Goal: Check status: Check status

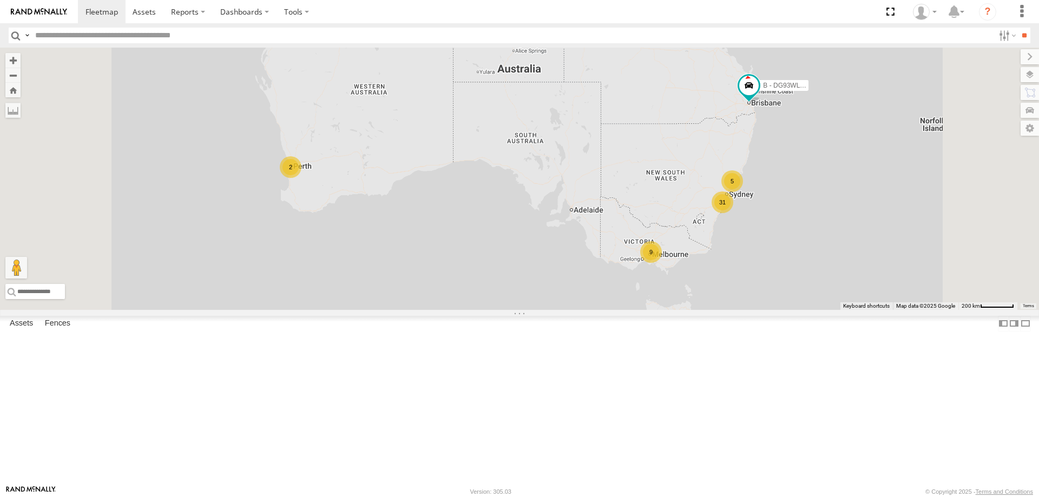
click at [0, 0] on span "Asset" at bounding box center [0, 0] width 0 height 0
click at [0, 0] on div "W - IHW009 - [PERSON_NAME]" at bounding box center [0, 0] width 0 height 0
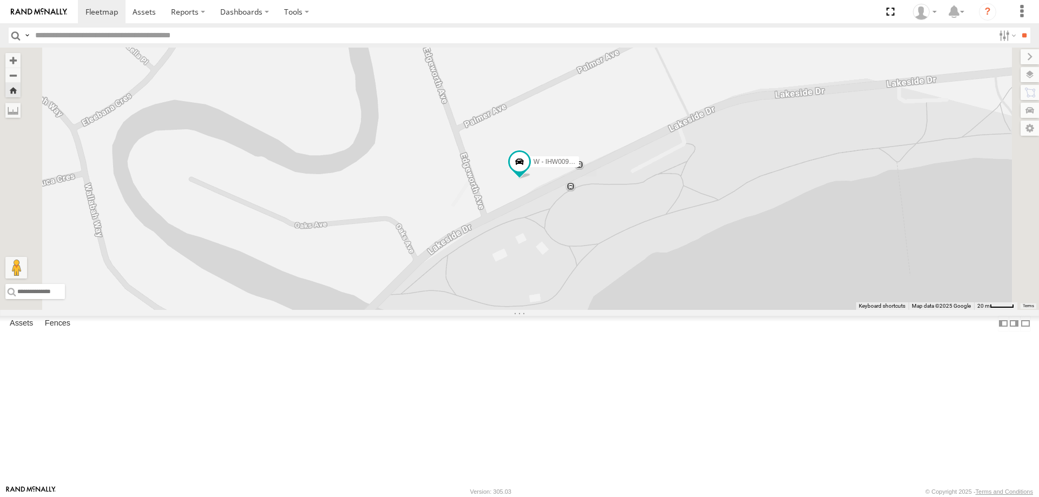
click at [0, 0] on div "All Assets" at bounding box center [0, 0] width 0 height 0
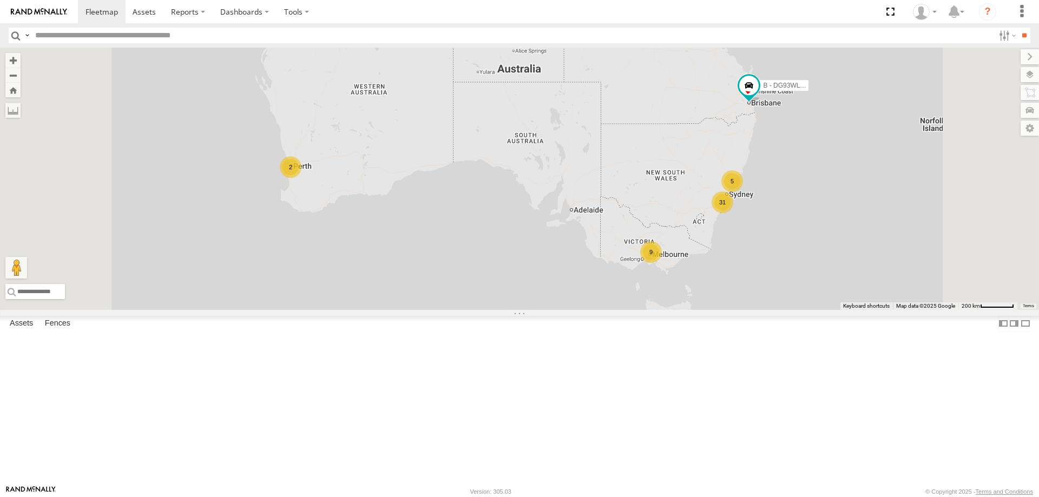
click at [0, 0] on div "W - IHW009 - [PERSON_NAME]" at bounding box center [0, 0] width 0 height 0
click at [0, 0] on div "W - IHW010 - [PERSON_NAME]" at bounding box center [0, 0] width 0 height 0
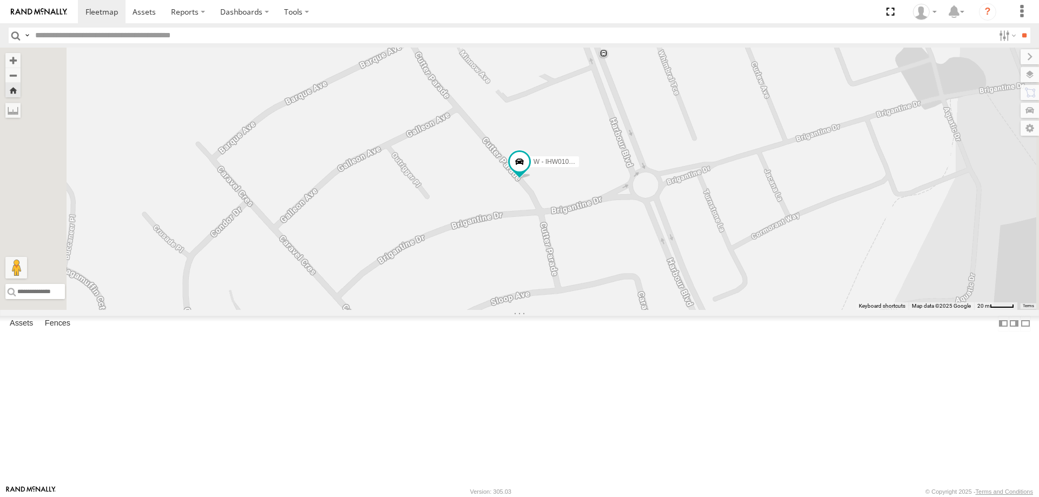
click at [0, 0] on div "W - IHW009 - [PERSON_NAME]" at bounding box center [0, 0] width 0 height 0
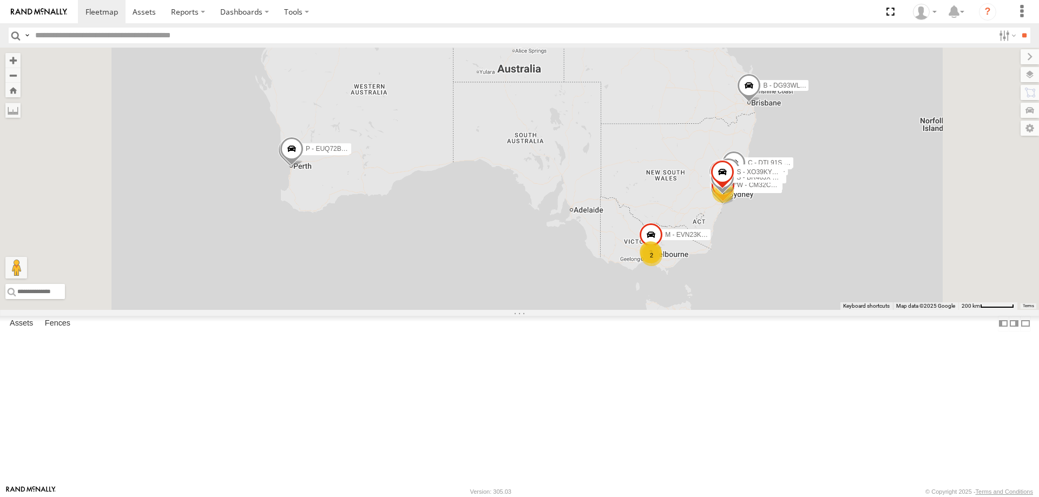
click at [0, 0] on div "W - IHW009 - [PERSON_NAME]" at bounding box center [0, 0] width 0 height 0
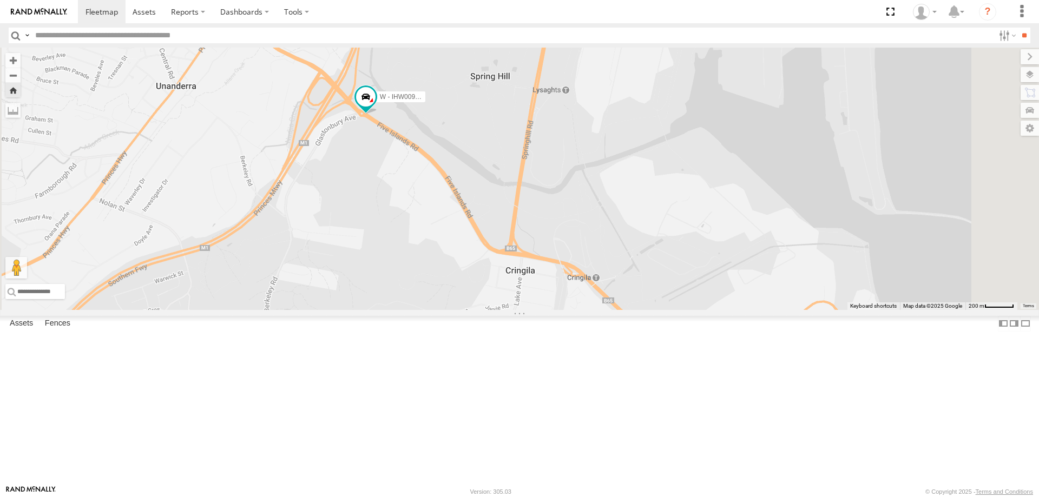
drag, startPoint x: 619, startPoint y: 375, endPoint x: 508, endPoint y: 255, distance: 163.9
click at [508, 255] on div "W - IHW009 - [PERSON_NAME]" at bounding box center [519, 179] width 1039 height 262
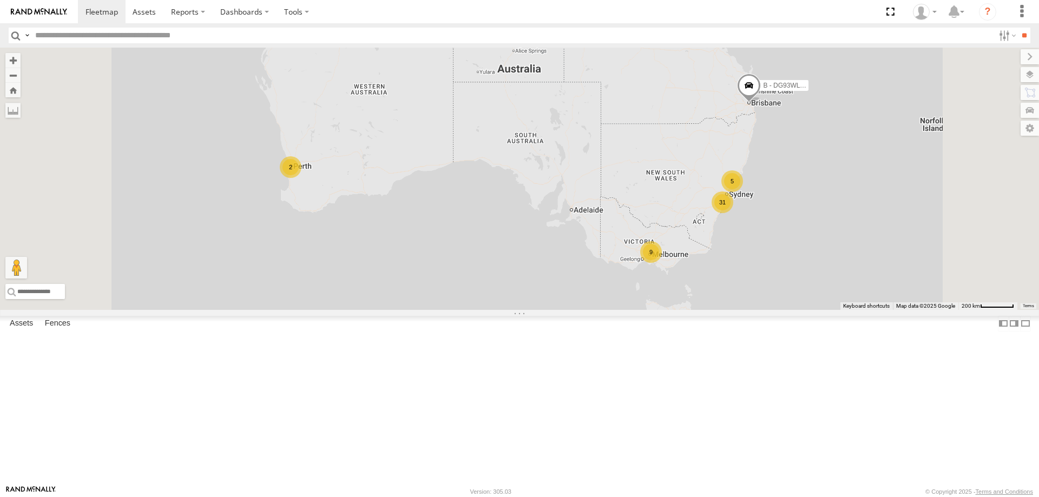
click at [0, 0] on div "W - IHW009 - [PERSON_NAME]" at bounding box center [0, 0] width 0 height 0
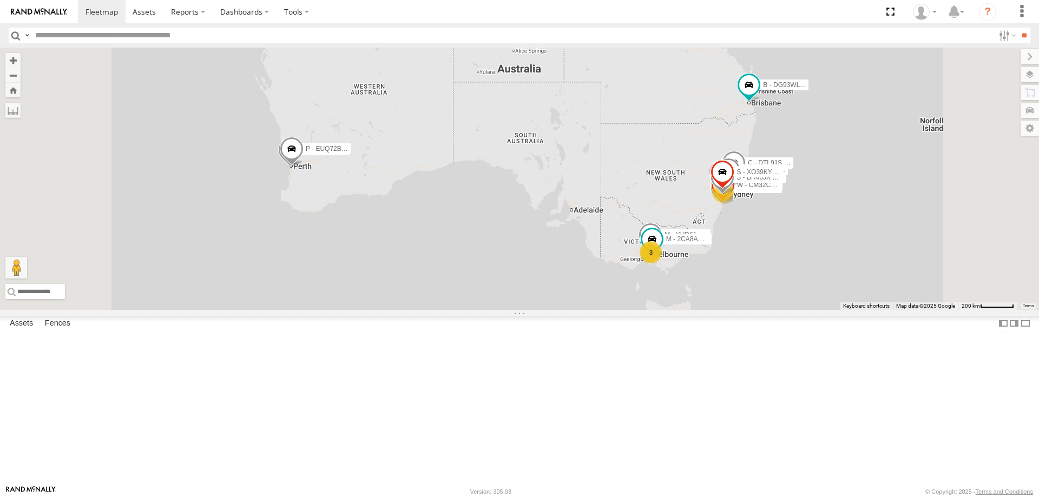
click at [0, 0] on div "W - CN51ES - [PERSON_NAME]" at bounding box center [0, 0] width 0 height 0
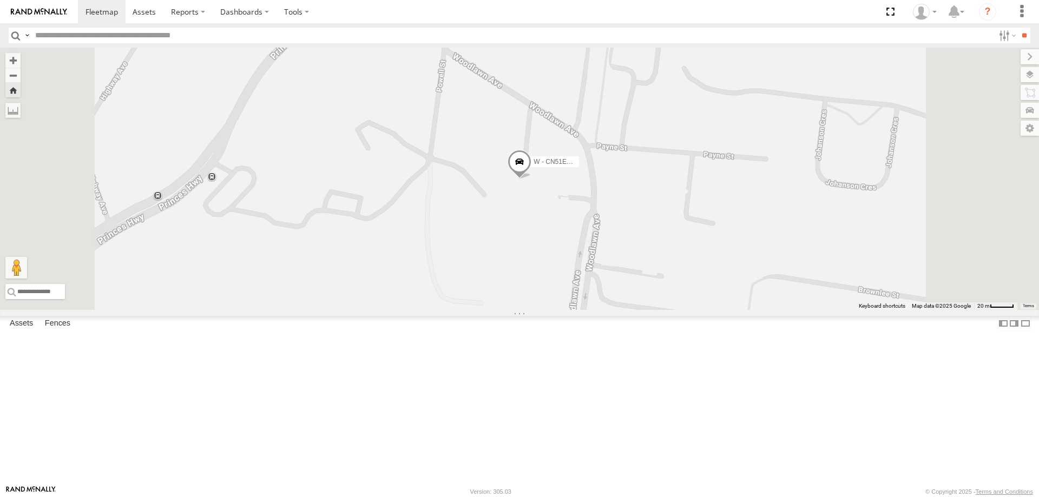
click at [0, 0] on span at bounding box center [0, 0] width 0 height 0
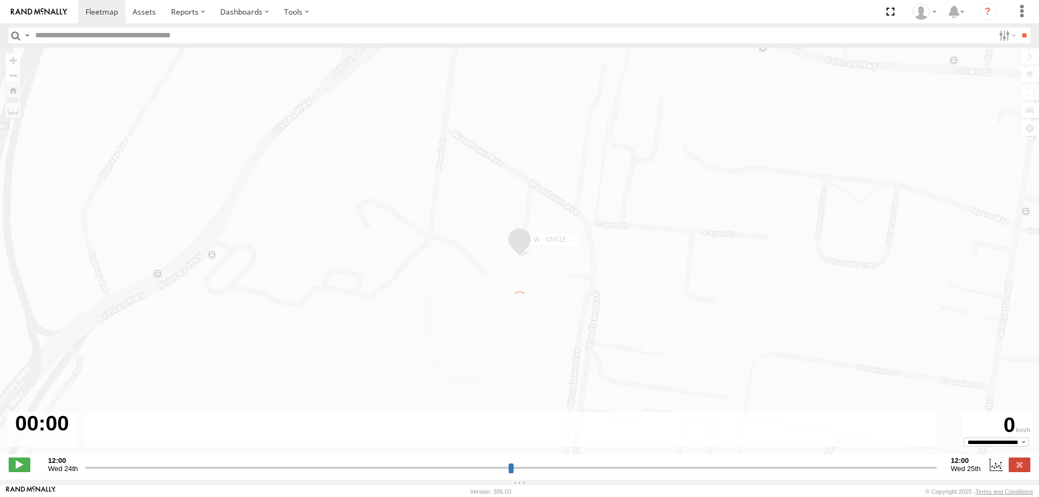
type input "**********"
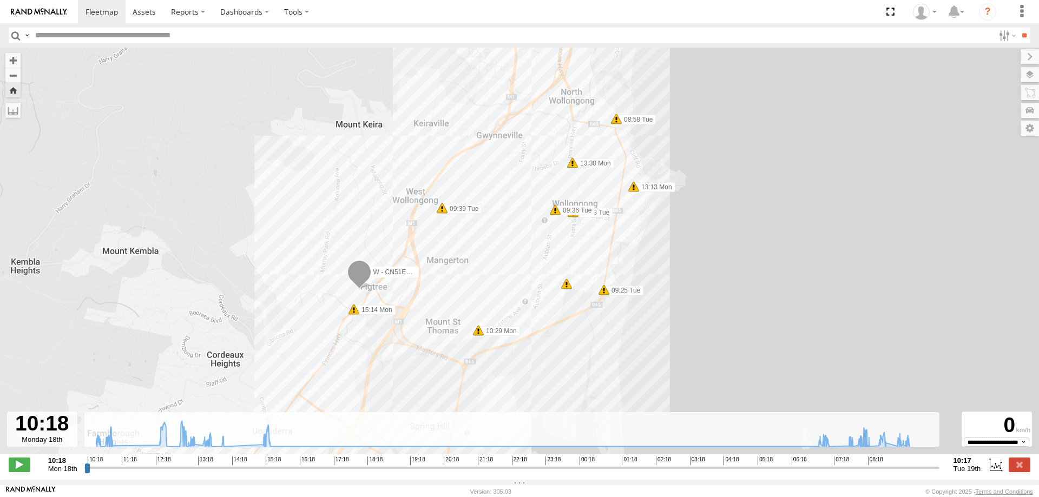
drag, startPoint x: 589, startPoint y: 279, endPoint x: 572, endPoint y: 405, distance: 127.1
click at [572, 405] on div "W - CN51ES - [PERSON_NAME] 12:24 Mon 12:48 Mon 12:55 Mon 12:55 Mon 10:29 Mon 13…" at bounding box center [519, 257] width 1039 height 418
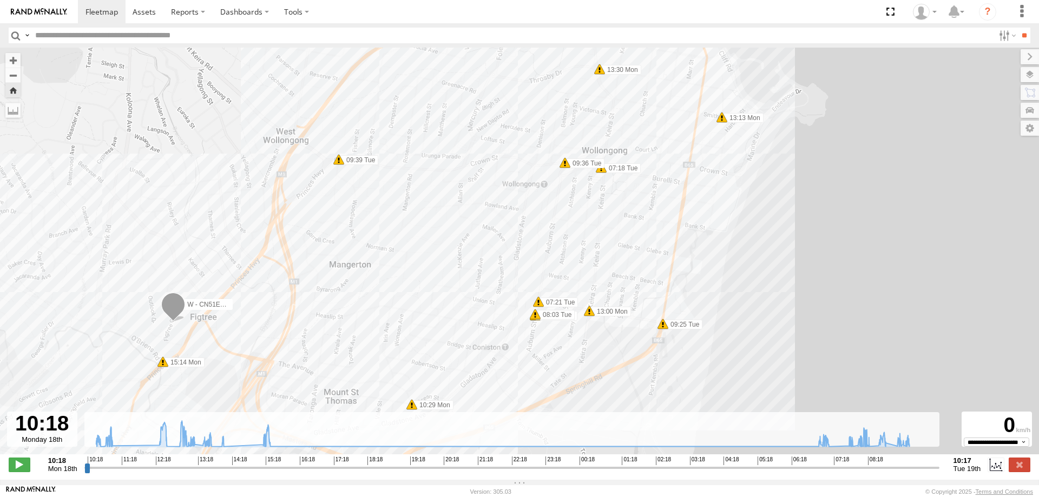
drag, startPoint x: 357, startPoint y: 323, endPoint x: 424, endPoint y: 312, distance: 67.5
click at [422, 312] on div "W - CN51ES - [PERSON_NAME] 12:24 Mon 12:48 Mon 12:55 Mon 12:55 Mon 10:29 Mon 13…" at bounding box center [519, 257] width 1039 height 418
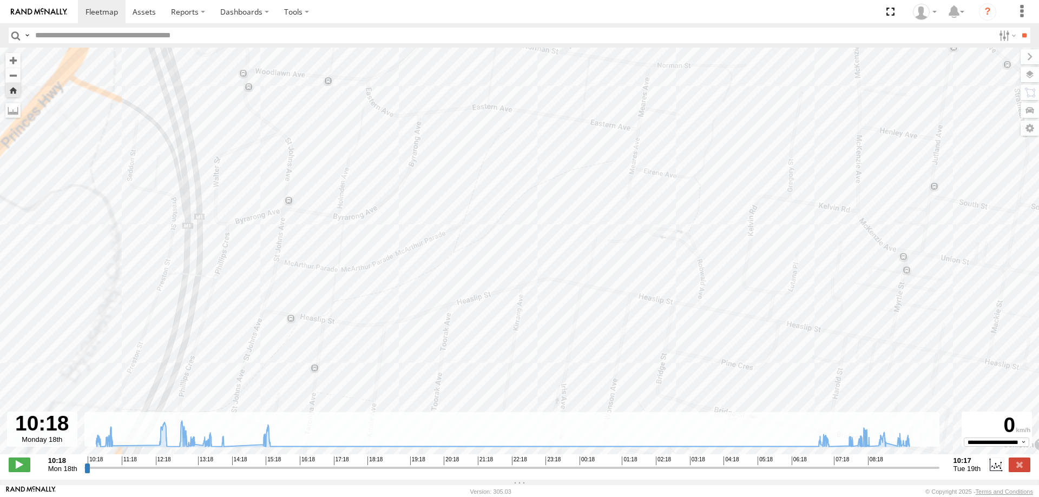
drag, startPoint x: 487, startPoint y: 307, endPoint x: 738, endPoint y: 284, distance: 252.1
click at [723, 288] on div "W - CN51ES - [PERSON_NAME] 12:24 Mon 12:48 Mon 12:55 Mon 12:55 Mon 10:29 Mon 13…" at bounding box center [519, 257] width 1039 height 418
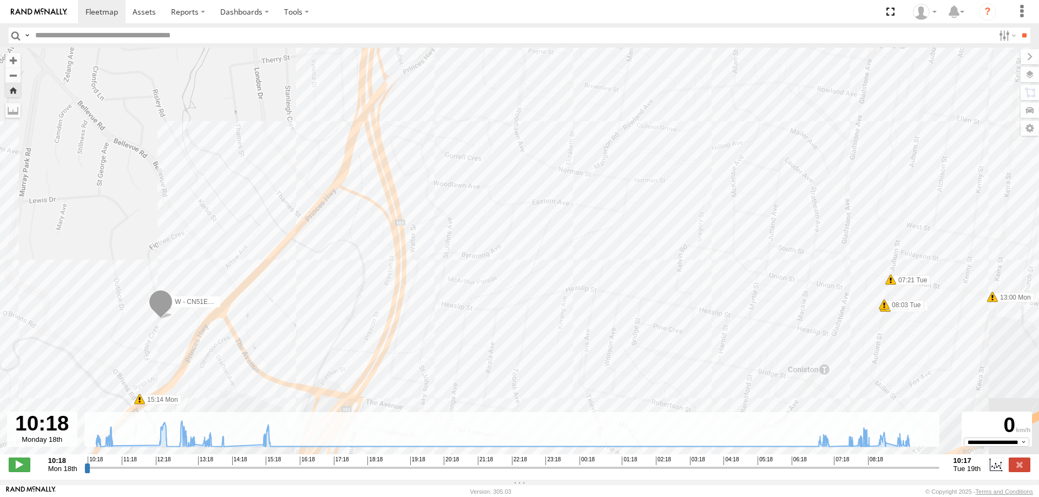
drag, startPoint x: 782, startPoint y: 268, endPoint x: 347, endPoint y: 317, distance: 437.6
click at [347, 317] on div "W - CN51ES - [PERSON_NAME] 12:24 Mon 12:48 Mon 12:55 Mon 12:55 Mon 10:29 Mon 13…" at bounding box center [519, 257] width 1039 height 418
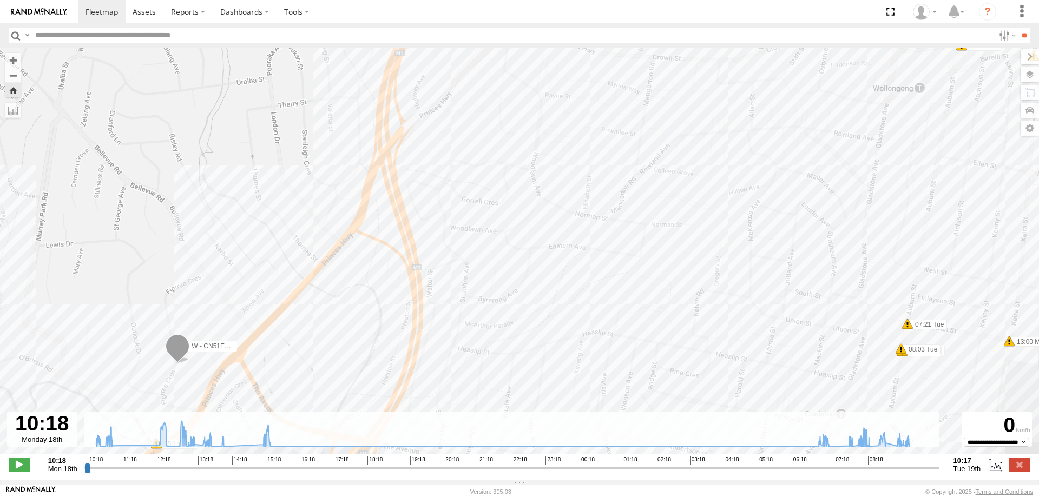
drag, startPoint x: 433, startPoint y: 320, endPoint x: 367, endPoint y: 371, distance: 83.6
click at [367, 371] on div "W - CN51ES - [PERSON_NAME] 12:24 Mon 12:48 Mon 12:55 Mon 12:55 Mon 10:29 Mon 13…" at bounding box center [519, 257] width 1039 height 418
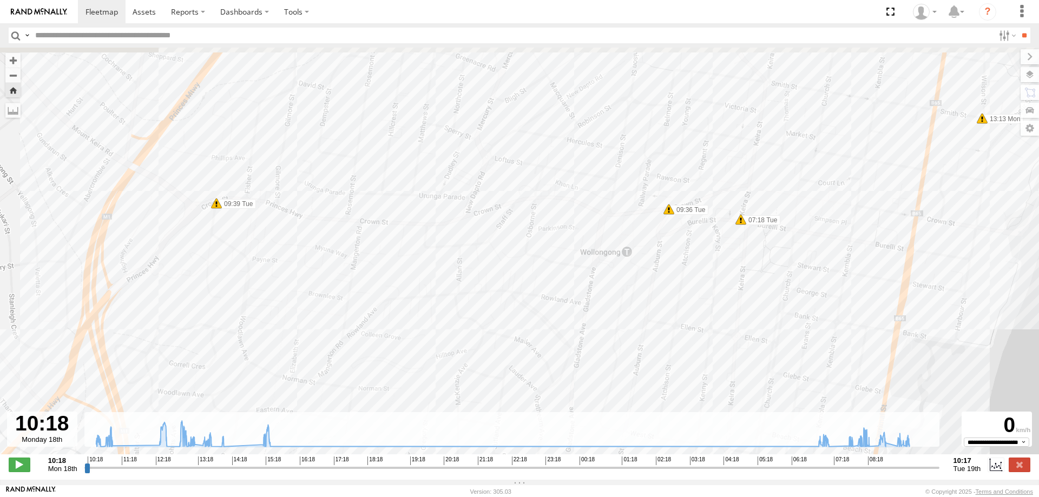
drag, startPoint x: 666, startPoint y: 263, endPoint x: 634, endPoint y: 343, distance: 86.4
click at [634, 343] on div "W - CN51ES - [PERSON_NAME] 12:24 Mon 12:48 Mon 12:55 Mon 12:55 Mon 10:29 Mon 13…" at bounding box center [519, 257] width 1039 height 418
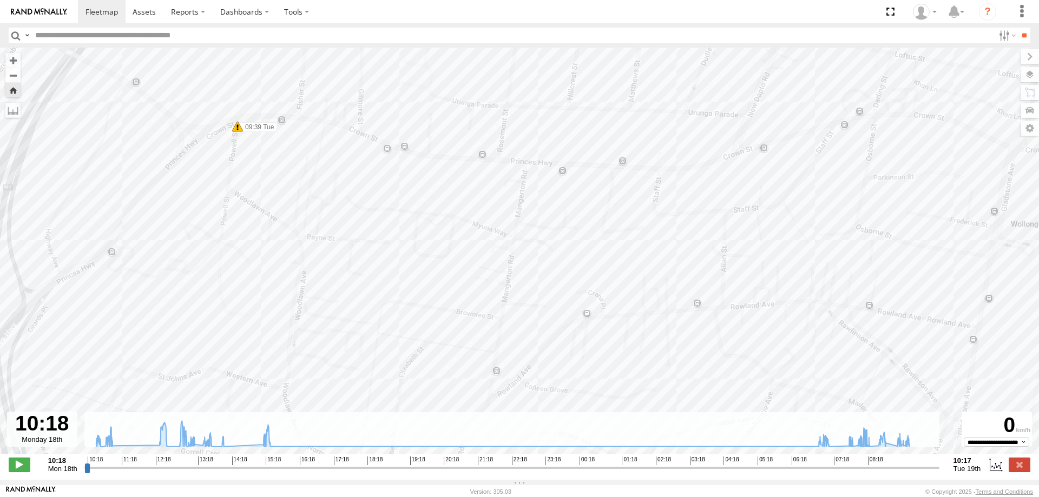
drag, startPoint x: 291, startPoint y: 306, endPoint x: 447, endPoint y: 340, distance: 159.9
click at [447, 340] on div "W - CN51ES - [PERSON_NAME] 12:24 Mon 12:48 Mon 12:55 Mon 12:55 Mon 10:29 Mon 13…" at bounding box center [519, 257] width 1039 height 418
click at [239, 131] on span at bounding box center [237, 126] width 11 height 11
click at [42, 11] on img at bounding box center [39, 12] width 56 height 8
